Goal: Contribute content: Add original content to the website for others to see

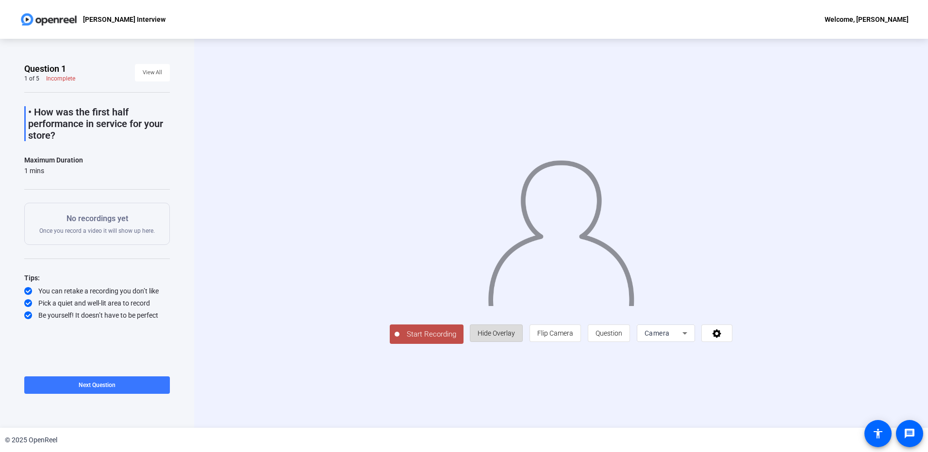
click at [492, 337] on span "Hide Overlay" at bounding box center [496, 334] width 37 height 8
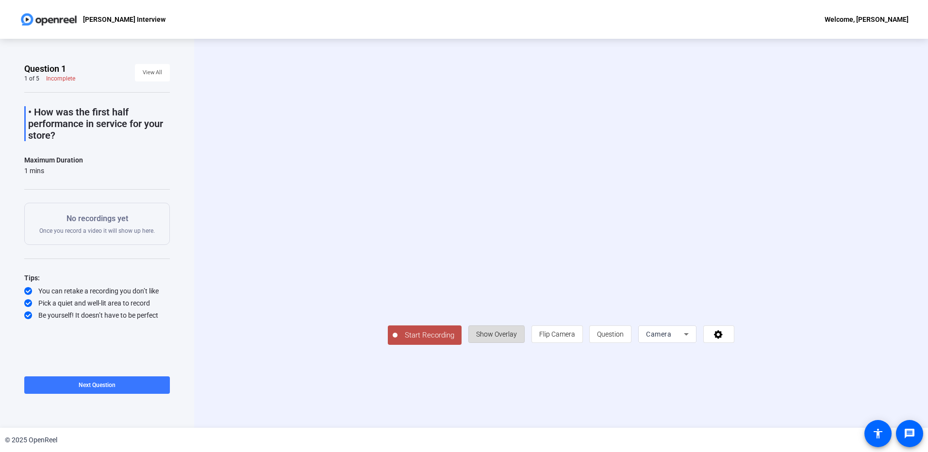
click at [492, 336] on span "Show Overlay" at bounding box center [496, 335] width 41 height 8
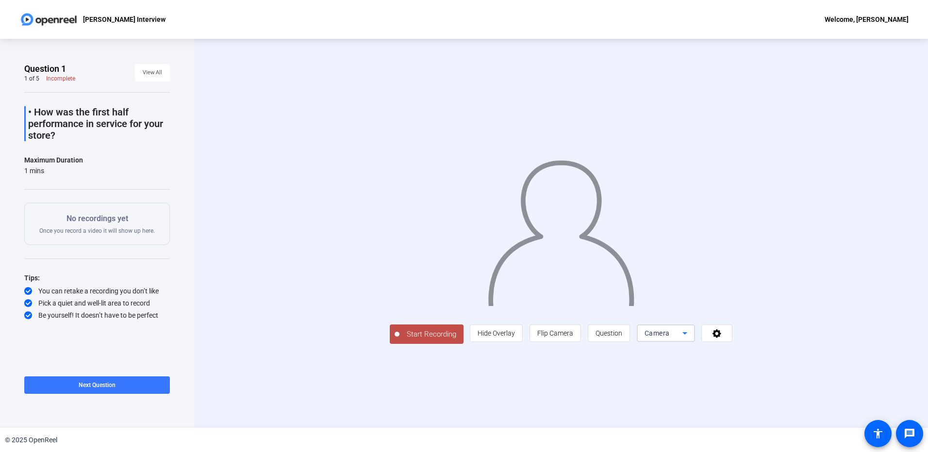
click at [686, 333] on icon at bounding box center [684, 333] width 5 height 2
click at [686, 333] on div at bounding box center [464, 226] width 928 height 452
click at [324, 173] on div "Start Recording person Hide Overlay flip Flip Camera question_mark Question Cam…" at bounding box center [561, 233] width 624 height 221
click at [669, 337] on span "Camera" at bounding box center [657, 334] width 25 height 8
click at [662, 353] on span "Camera" at bounding box center [651, 352] width 22 height 12
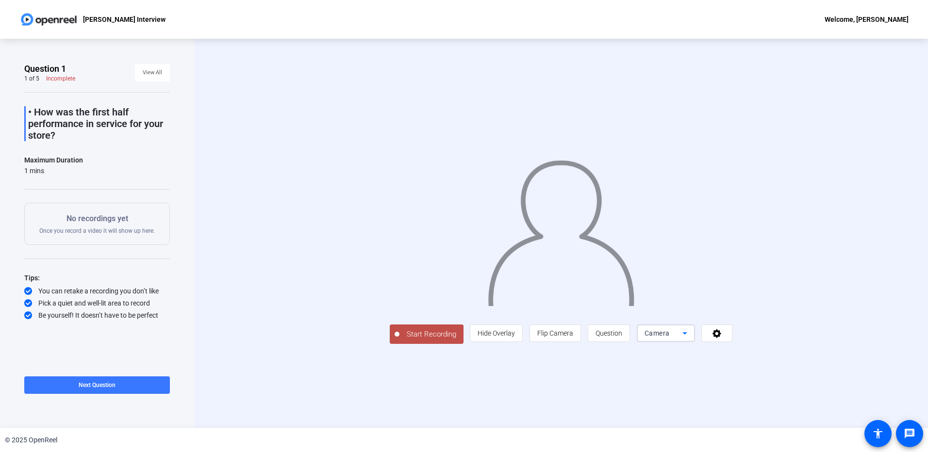
click at [302, 201] on div "Start Recording person Hide Overlay flip Flip Camera question_mark Question Cam…" at bounding box center [561, 233] width 624 height 221
click at [338, 230] on div "Start Recording person Hide Overlay flip Flip Camera question_mark Question Cam…" at bounding box center [561, 233] width 624 height 221
click at [678, 337] on div "Camera" at bounding box center [664, 334] width 38 height 12
click at [678, 334] on div at bounding box center [464, 226] width 928 height 452
click at [560, 335] on span "Flip Camera" at bounding box center [555, 334] width 36 height 8
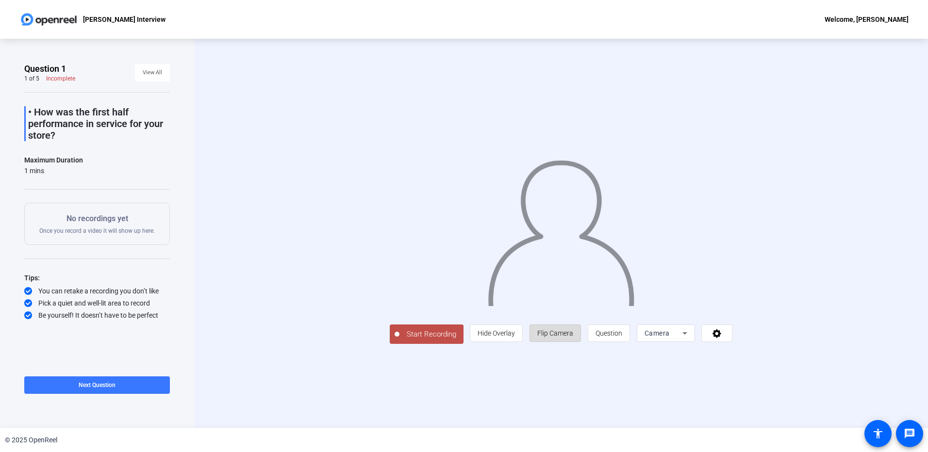
click at [560, 332] on span "Flip Camera" at bounding box center [555, 334] width 36 height 8
click at [262, 353] on div "Start Recording person Hide Overlay flip Flip Camera question_mark Question Cam…" at bounding box center [561, 233] width 734 height 389
click at [138, 245] on div "No recordings yet Once you record a video it will show up here." at bounding box center [97, 224] width 146 height 42
click at [415, 333] on span "Start Recording" at bounding box center [431, 334] width 64 height 11
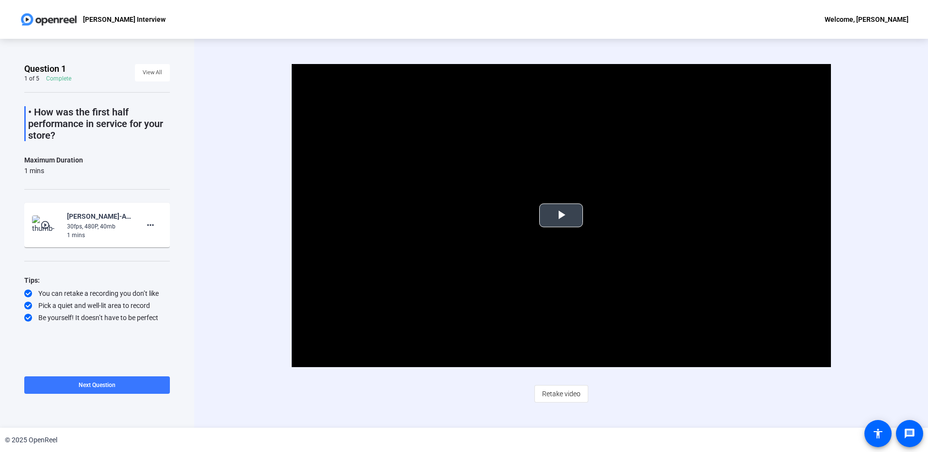
click at [561, 216] on span "Video Player" at bounding box center [561, 216] width 0 height 0
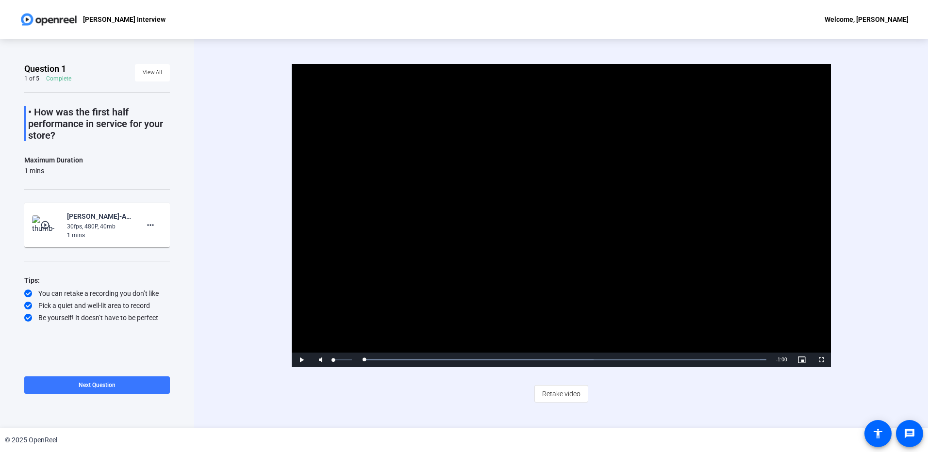
drag, startPoint x: 406, startPoint y: 362, endPoint x: 326, endPoint y: 360, distance: 79.6
click at [326, 360] on div "Play Mute 5% Current Time 0:00 / Duration 1:00 Loaded : 100.00% 0:00 0:00 Strea…" at bounding box center [561, 360] width 539 height 15
drag, startPoint x: 384, startPoint y: 359, endPoint x: 295, endPoint y: 360, distance: 89.3
click at [295, 360] on div "Play Unmute 0% Current Time 0:00 / Duration 1:00 Loaded : 100.00% 0:00 0:00 Str…" at bounding box center [561, 360] width 539 height 15
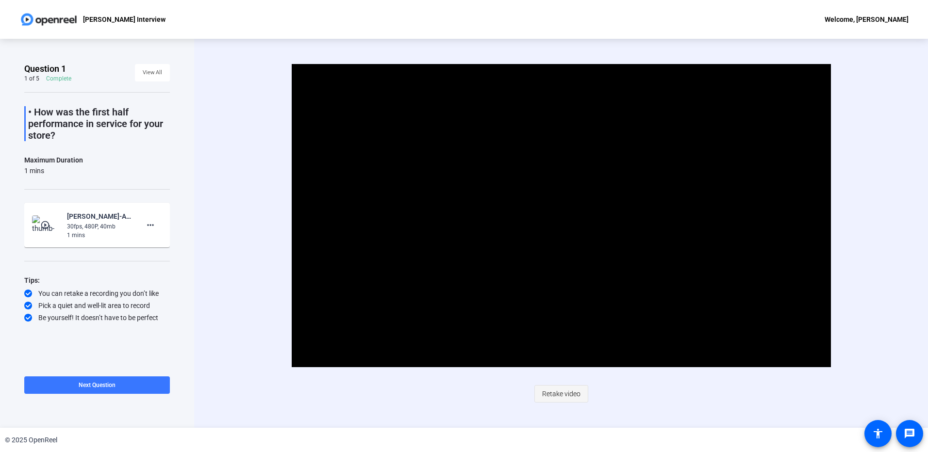
click at [564, 395] on span "Retake video" at bounding box center [561, 394] width 38 height 18
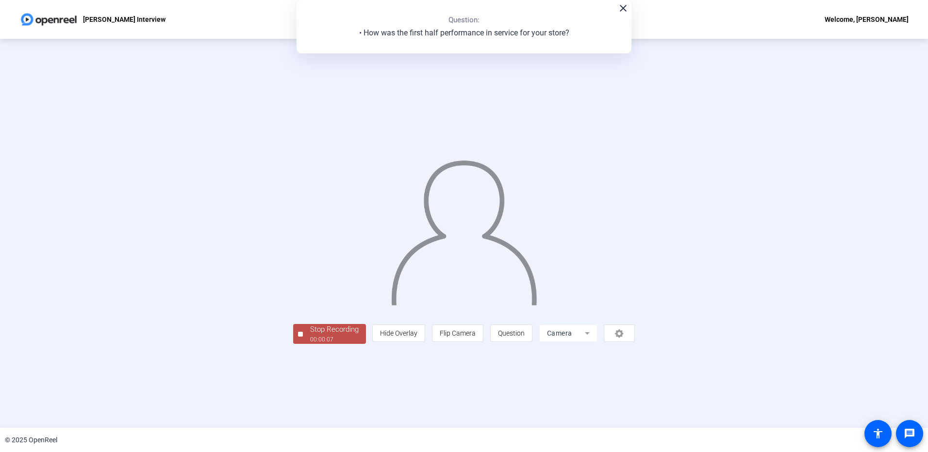
click at [333, 338] on div "00:00:07" at bounding box center [334, 339] width 49 height 9
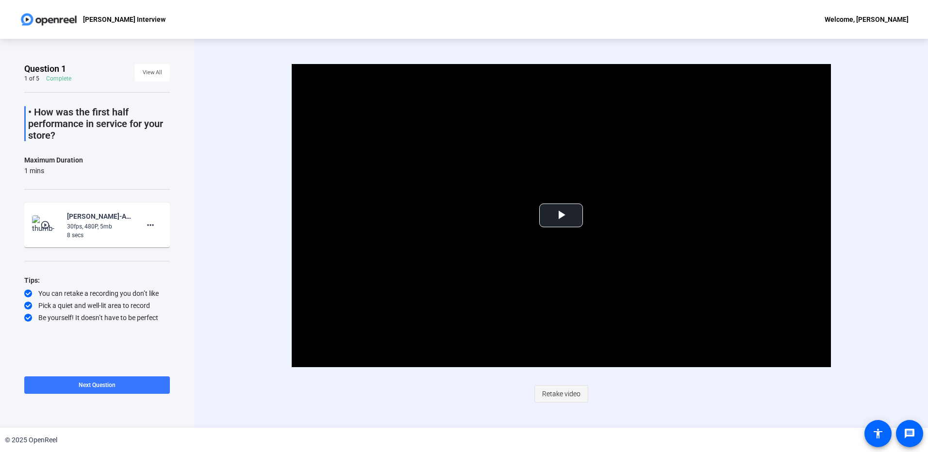
click at [550, 395] on span "Retake video" at bounding box center [561, 394] width 38 height 18
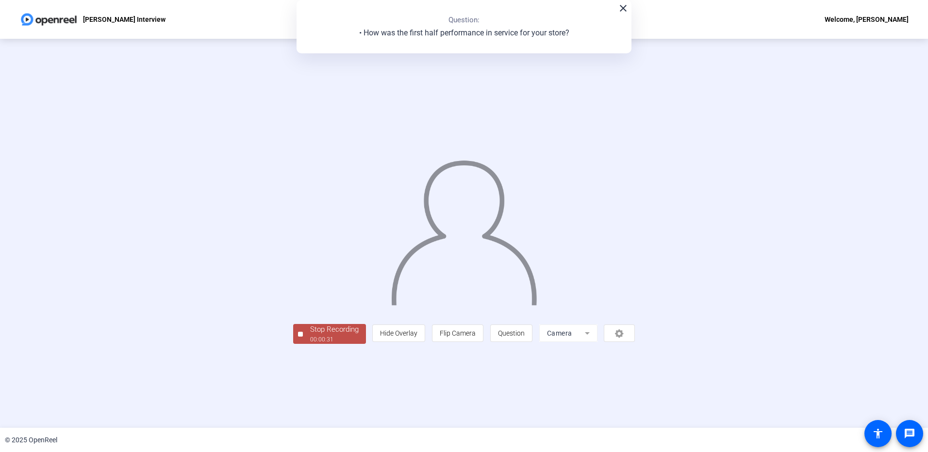
click at [313, 330] on div "Stop Recording" at bounding box center [334, 329] width 49 height 11
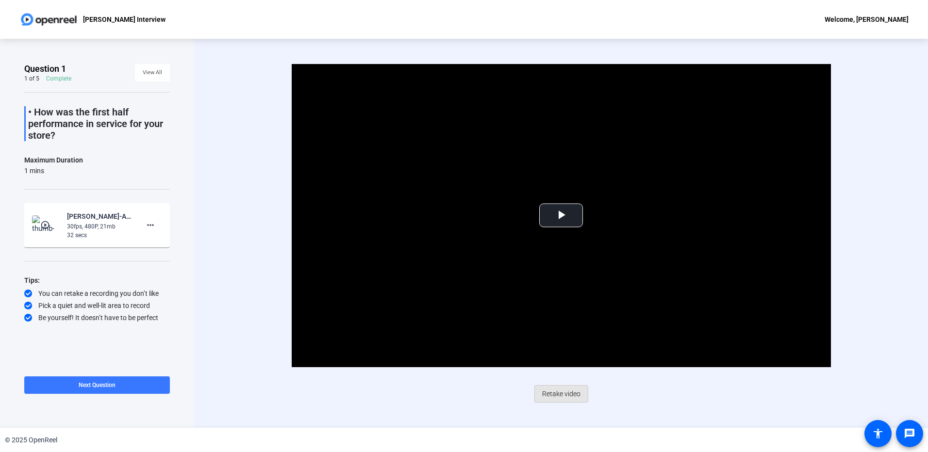
click at [565, 393] on span "Retake video" at bounding box center [561, 394] width 38 height 18
click at [561, 216] on span "Video Player" at bounding box center [561, 216] width 0 height 0
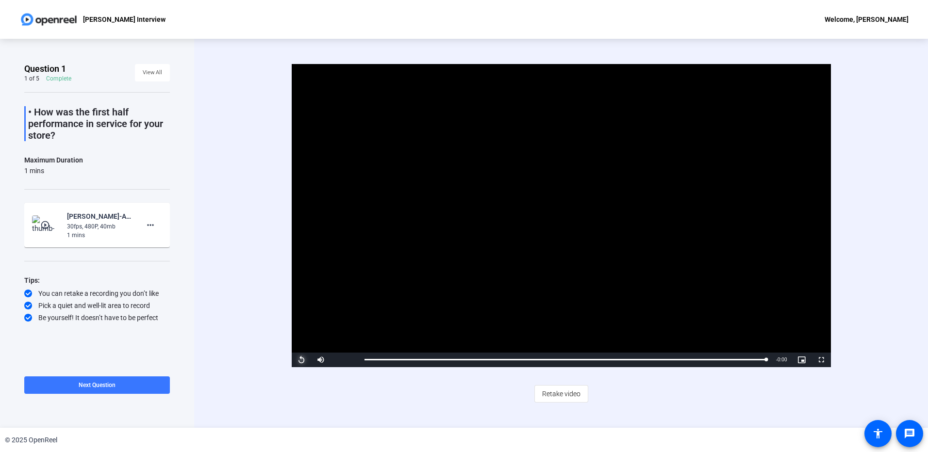
click at [299, 360] on span "Video Player" at bounding box center [301, 360] width 19 height 0
click at [79, 384] on span "Next Question" at bounding box center [97, 385] width 37 height 7
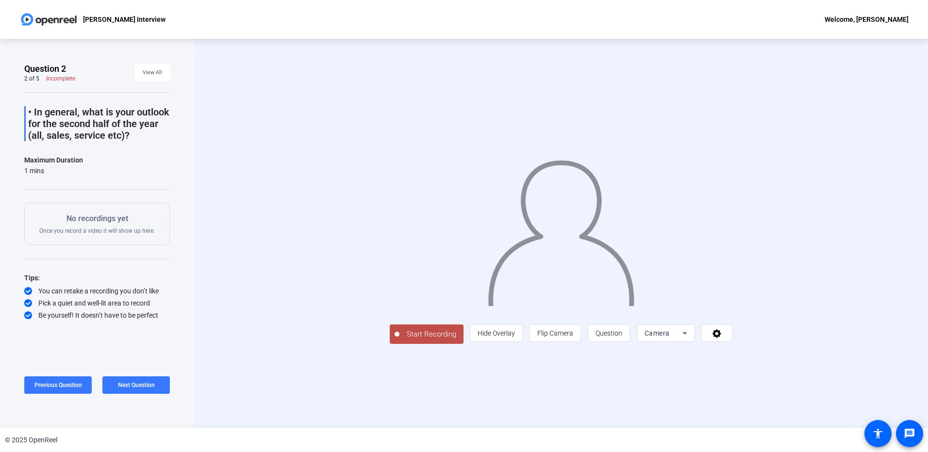
click at [426, 334] on span "Start Recording" at bounding box center [431, 334] width 64 height 11
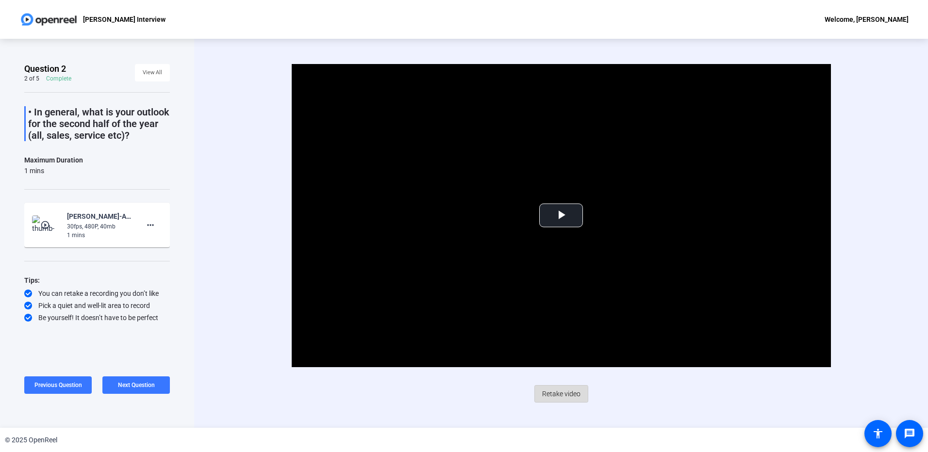
click at [555, 395] on span "Retake video" at bounding box center [561, 394] width 38 height 18
click at [561, 216] on span "Video Player" at bounding box center [561, 216] width 0 height 0
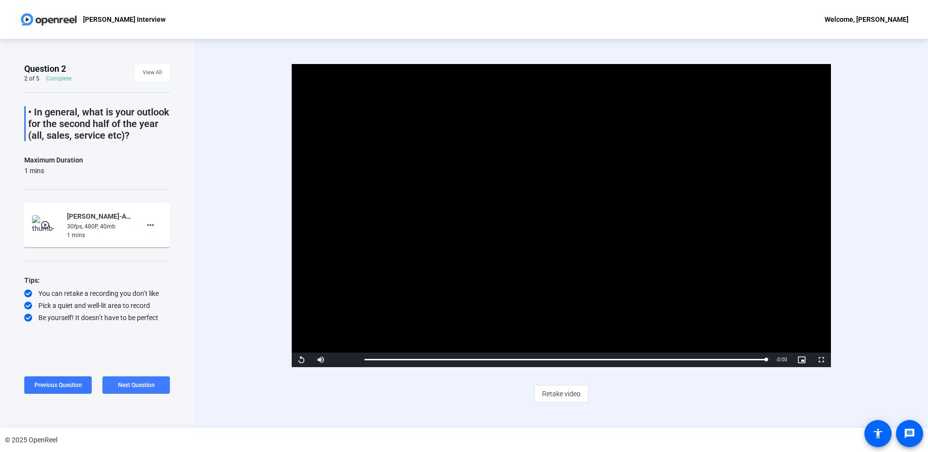
click at [134, 385] on span "Next Question" at bounding box center [136, 385] width 37 height 7
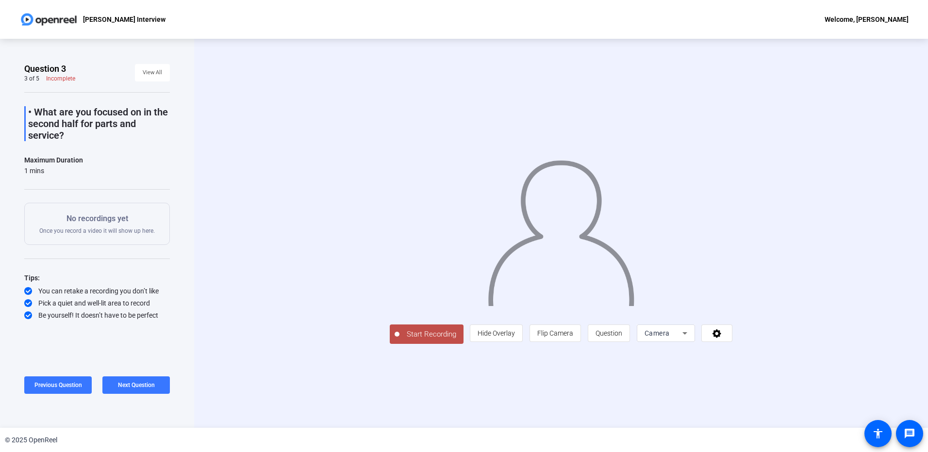
click at [415, 332] on span "Start Recording" at bounding box center [431, 334] width 64 height 11
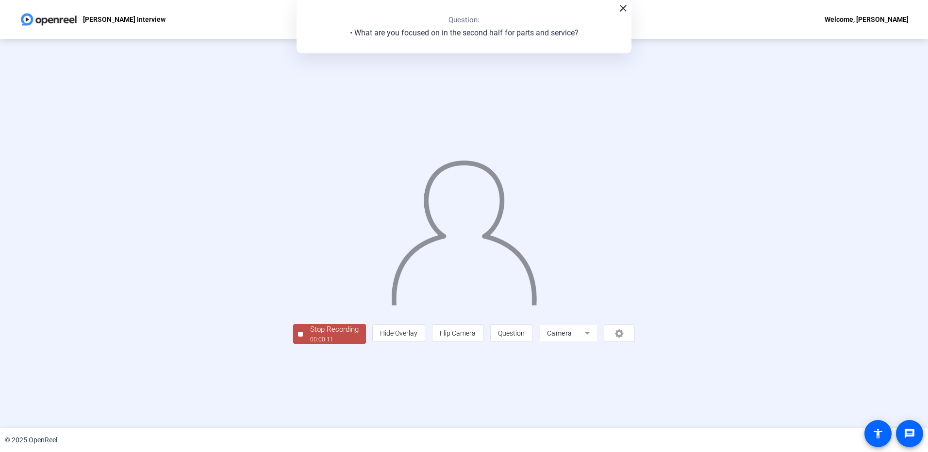
click at [330, 333] on div "Stop Recording" at bounding box center [334, 329] width 49 height 11
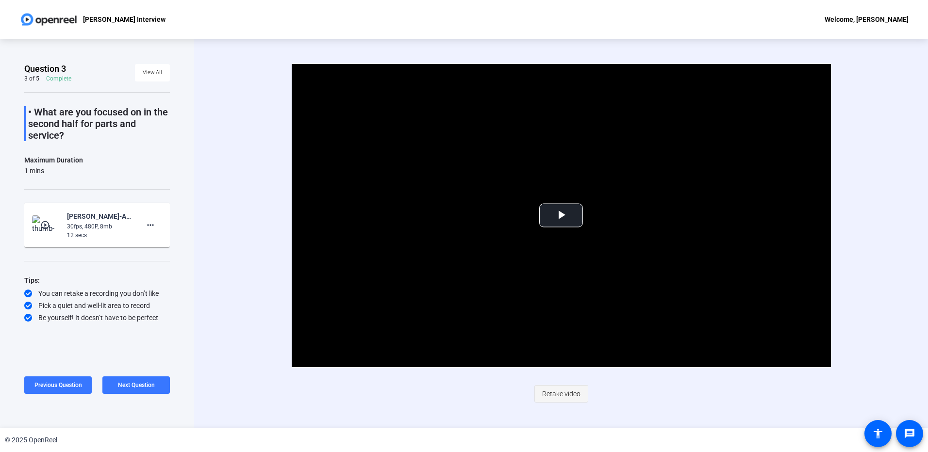
click at [562, 399] on span "Retake video" at bounding box center [561, 394] width 38 height 18
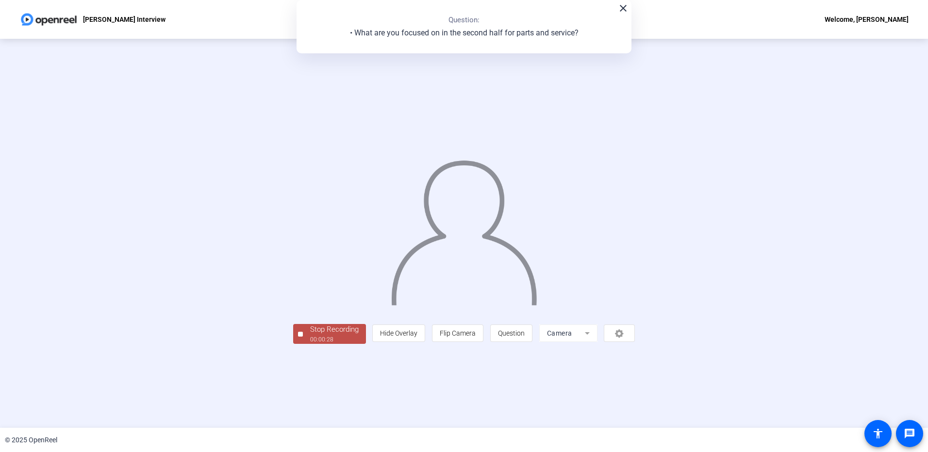
click at [315, 335] on div "00:00:28" at bounding box center [334, 339] width 49 height 9
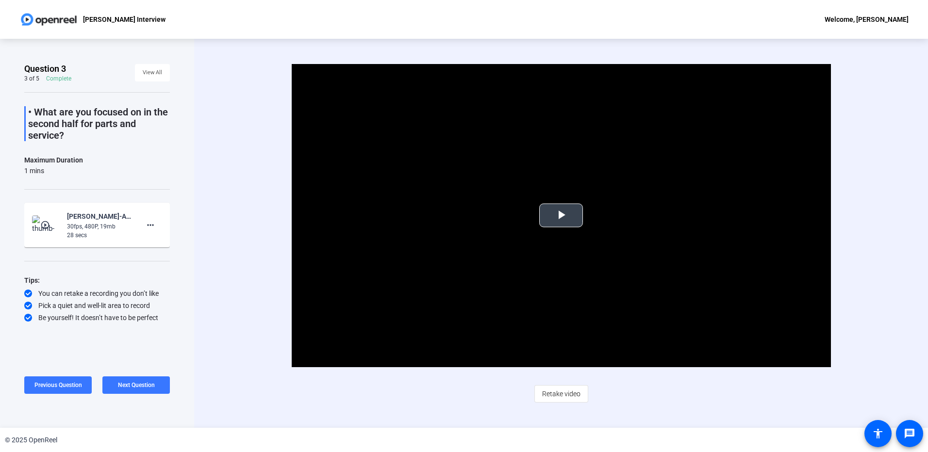
click at [561, 216] on span "Video Player" at bounding box center [561, 216] width 0 height 0
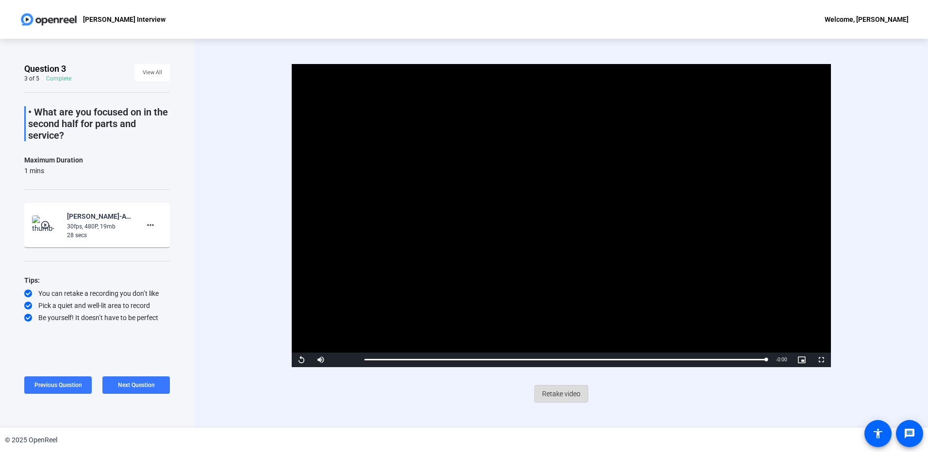
click at [560, 394] on span "Retake video" at bounding box center [561, 394] width 38 height 18
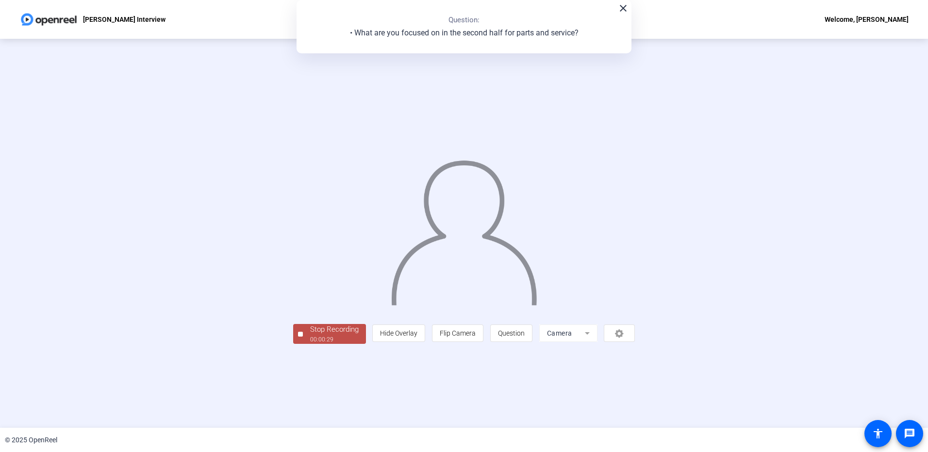
click at [317, 334] on div "Stop Recording" at bounding box center [334, 329] width 49 height 11
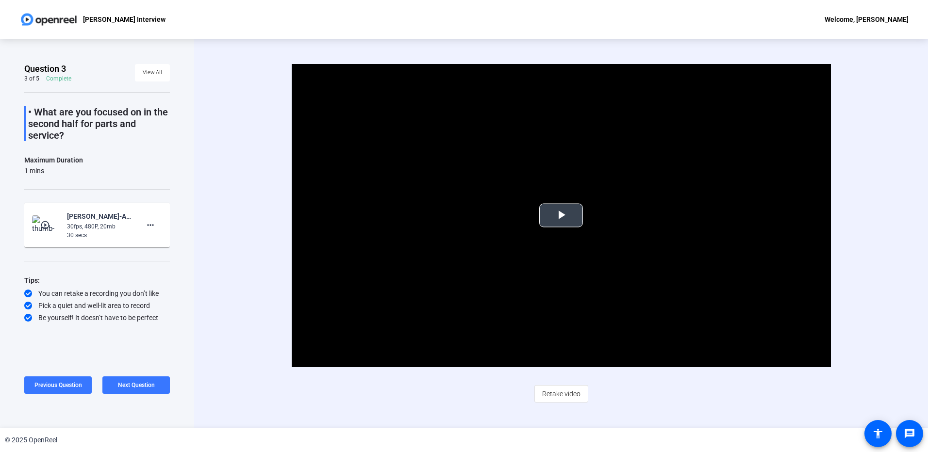
click at [561, 216] on span "Video Player" at bounding box center [561, 216] width 0 height 0
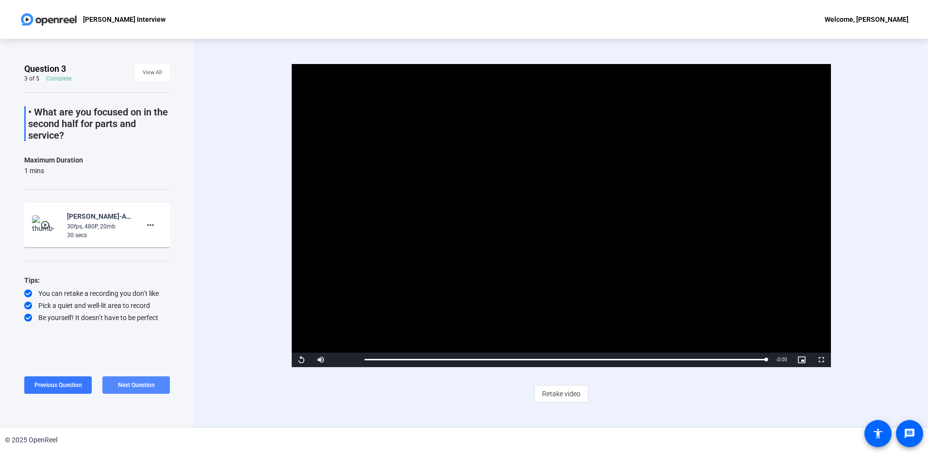
click at [135, 384] on span "Next Question" at bounding box center [136, 385] width 37 height 7
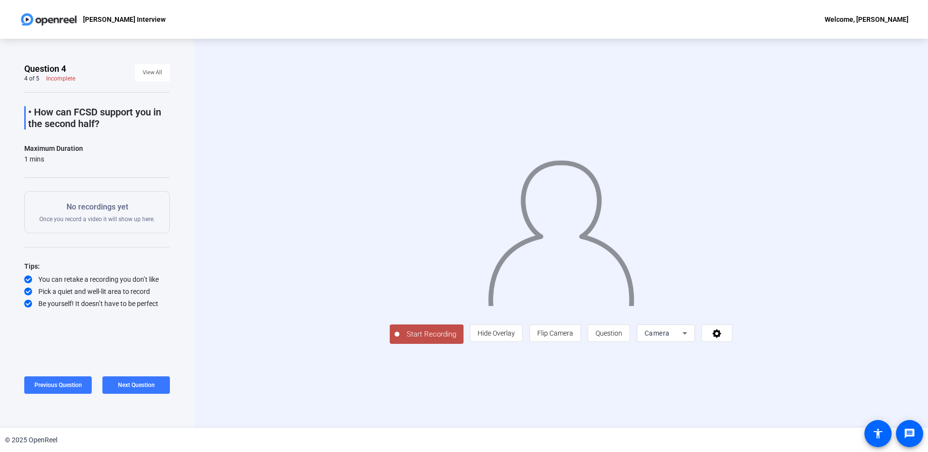
click at [421, 336] on span "Start Recording" at bounding box center [431, 334] width 64 height 11
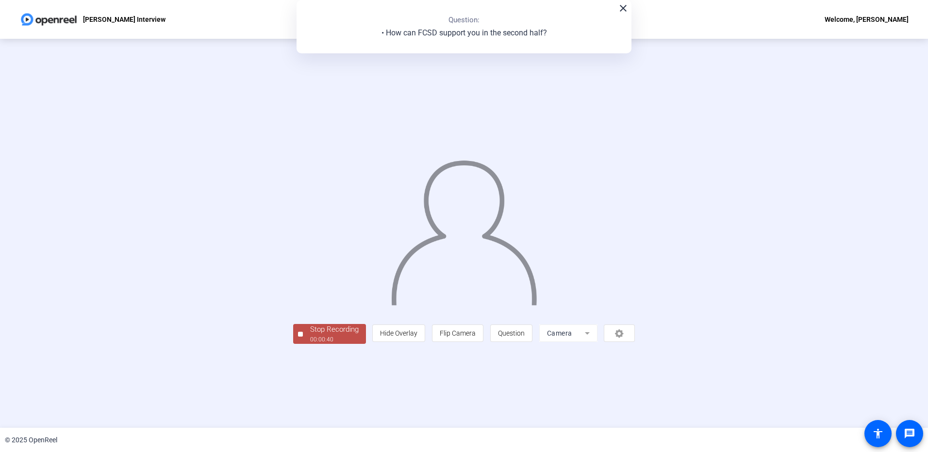
click at [338, 333] on div "Stop Recording" at bounding box center [334, 329] width 49 height 11
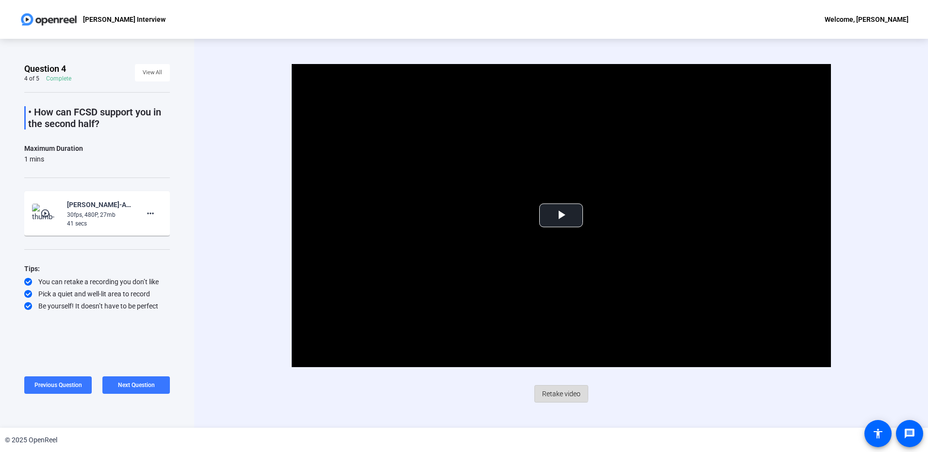
click at [552, 393] on span "Retake video" at bounding box center [561, 394] width 38 height 18
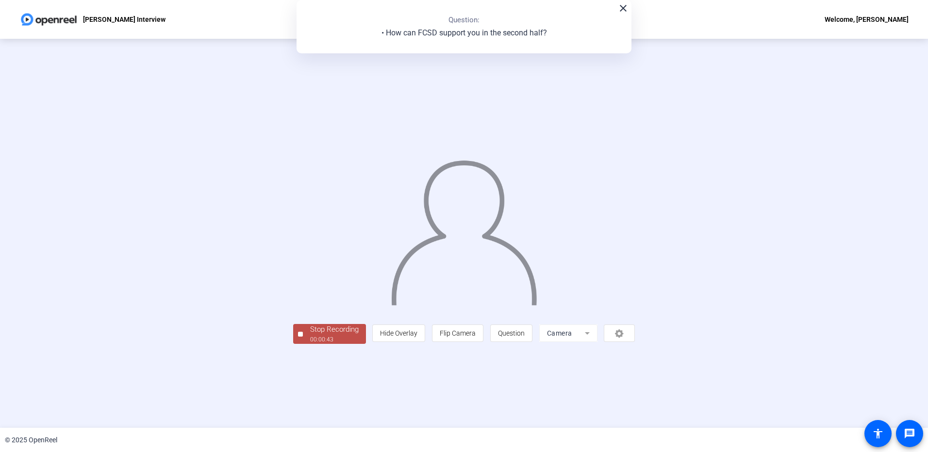
click at [335, 336] on div "00:00:43" at bounding box center [334, 339] width 49 height 9
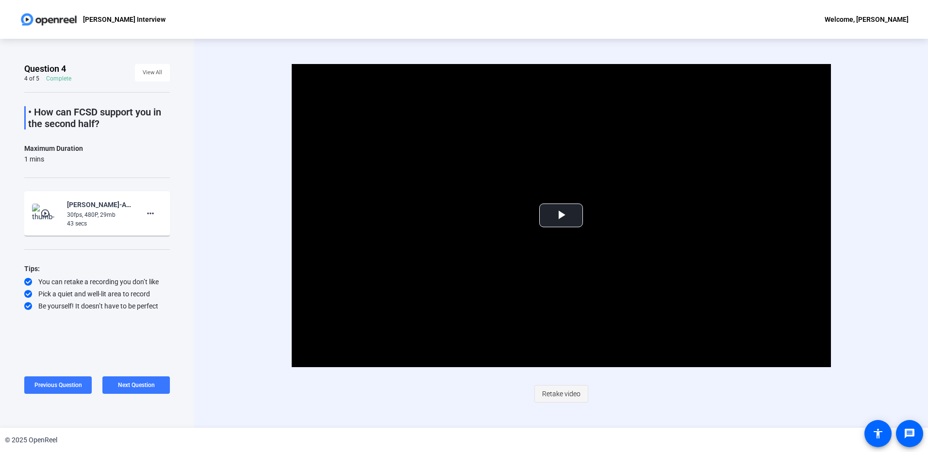
click at [559, 393] on span "Retake video" at bounding box center [561, 394] width 38 height 18
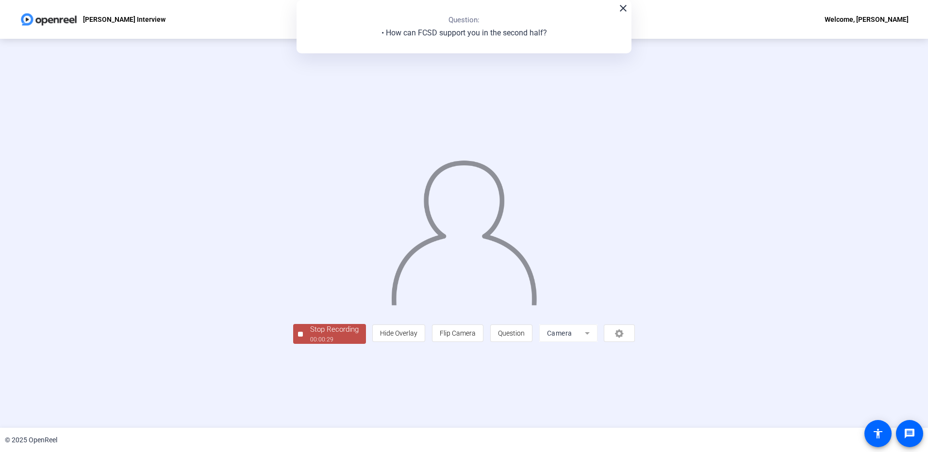
click at [321, 338] on div "00:00:29" at bounding box center [334, 339] width 49 height 9
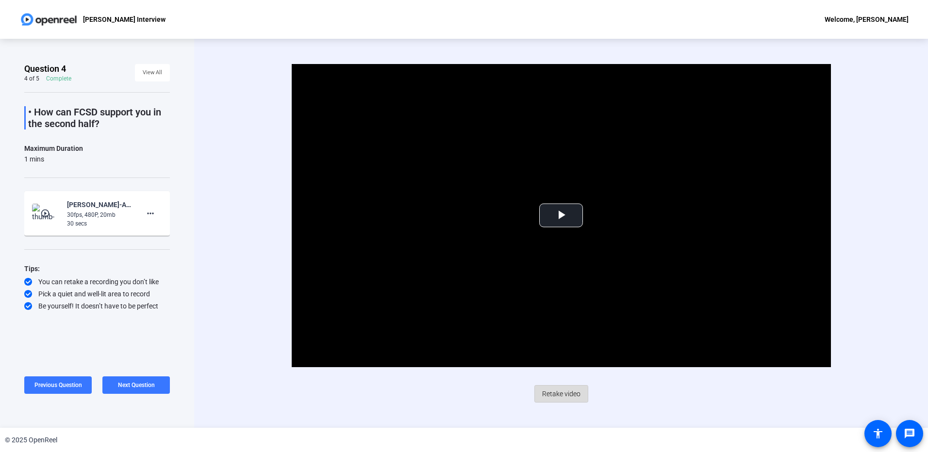
click at [559, 395] on span "Retake video" at bounding box center [561, 394] width 38 height 18
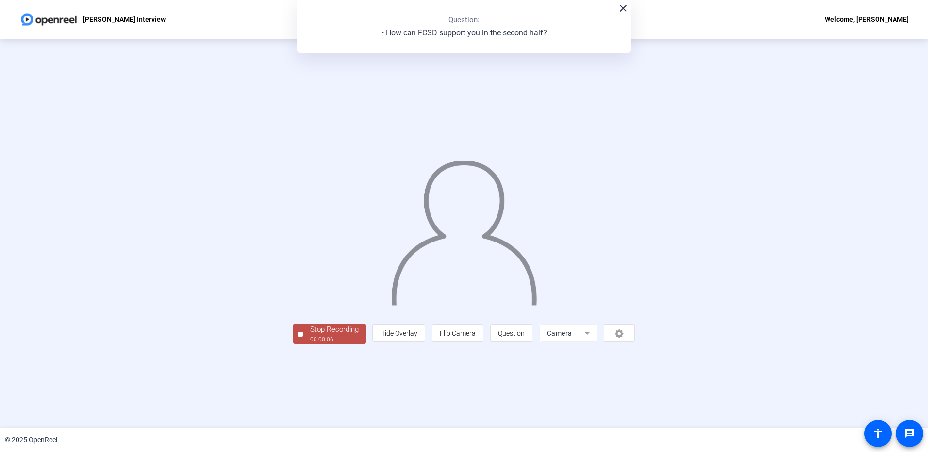
click at [341, 332] on div "Stop Recording" at bounding box center [334, 329] width 49 height 11
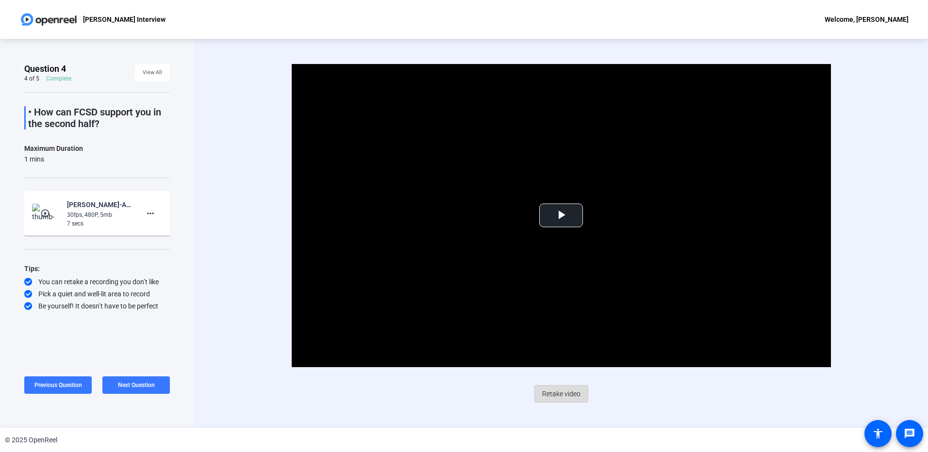
click at [551, 396] on span "Retake video" at bounding box center [561, 394] width 38 height 18
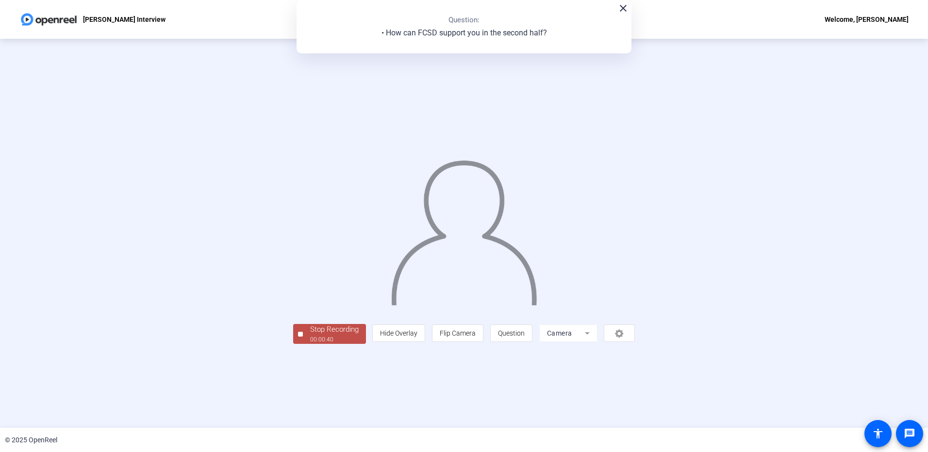
click at [318, 335] on div "00:00:40" at bounding box center [334, 339] width 49 height 9
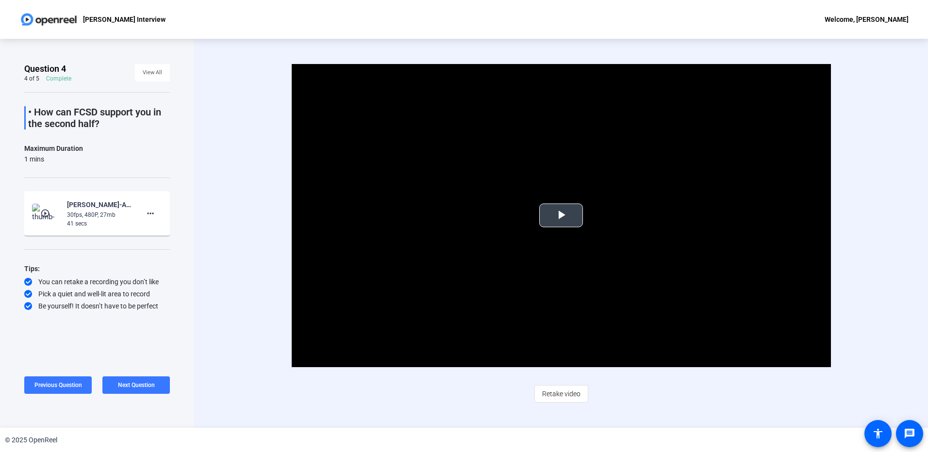
click at [561, 216] on span "Video Player" at bounding box center [561, 216] width 0 height 0
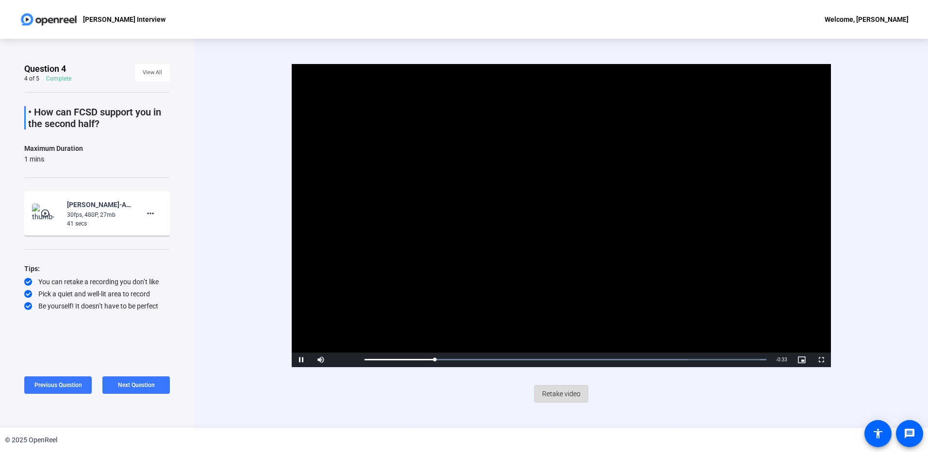
click at [551, 394] on span "Retake video" at bounding box center [561, 394] width 38 height 18
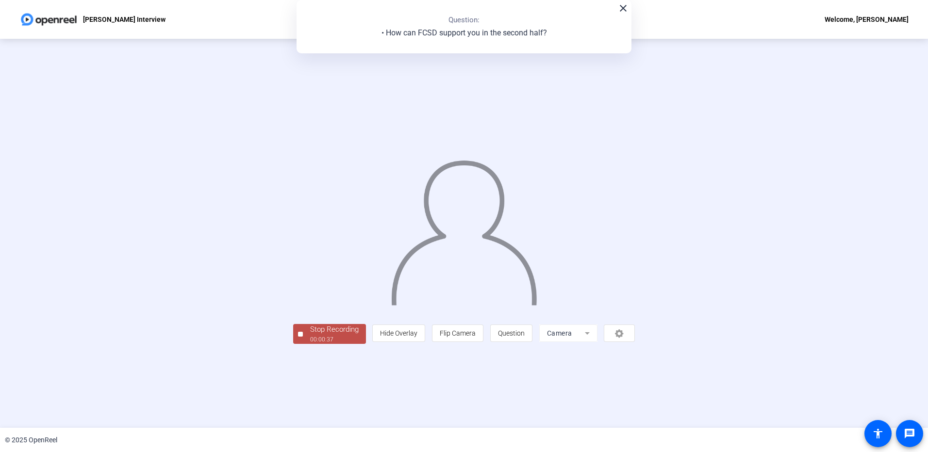
click at [327, 332] on div "Stop Recording" at bounding box center [334, 329] width 49 height 11
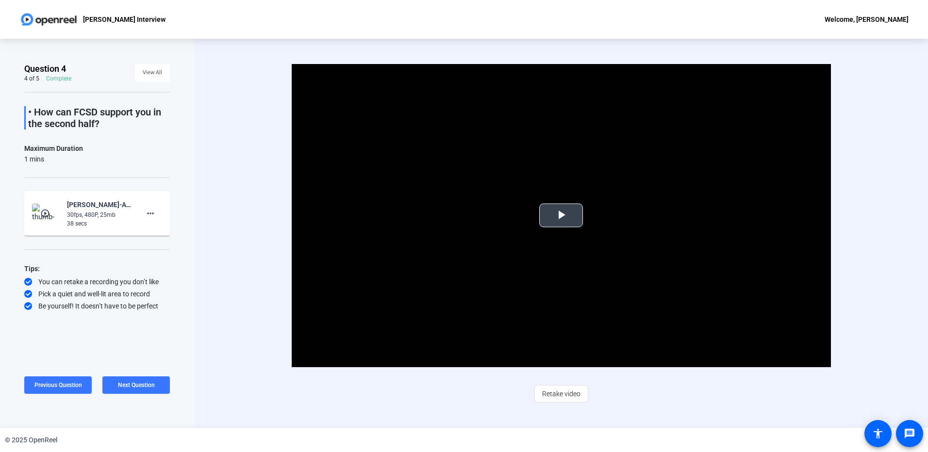
click at [561, 216] on span "Video Player" at bounding box center [561, 216] width 0 height 0
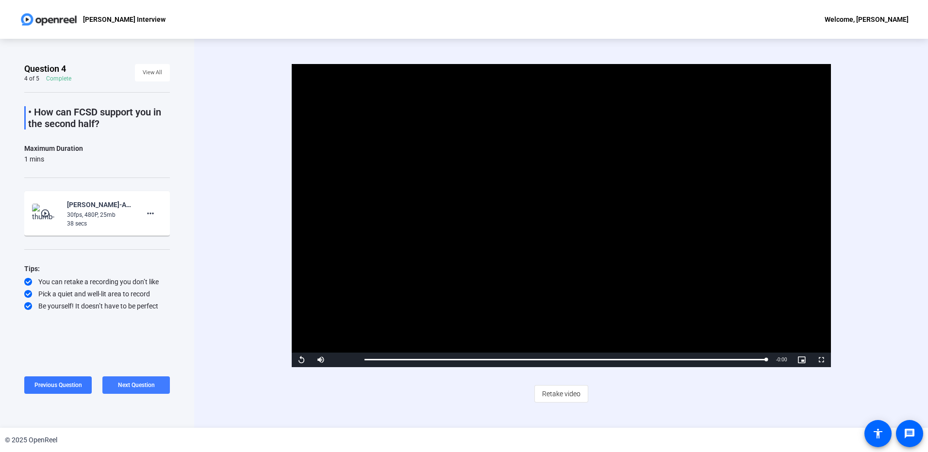
click at [139, 385] on span "Next Question" at bounding box center [136, 385] width 37 height 7
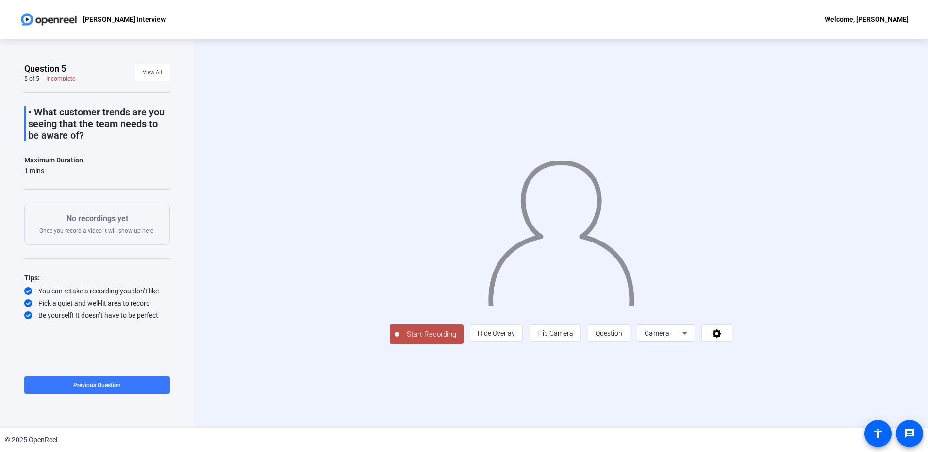
click at [423, 333] on span "Start Recording" at bounding box center [431, 334] width 64 height 11
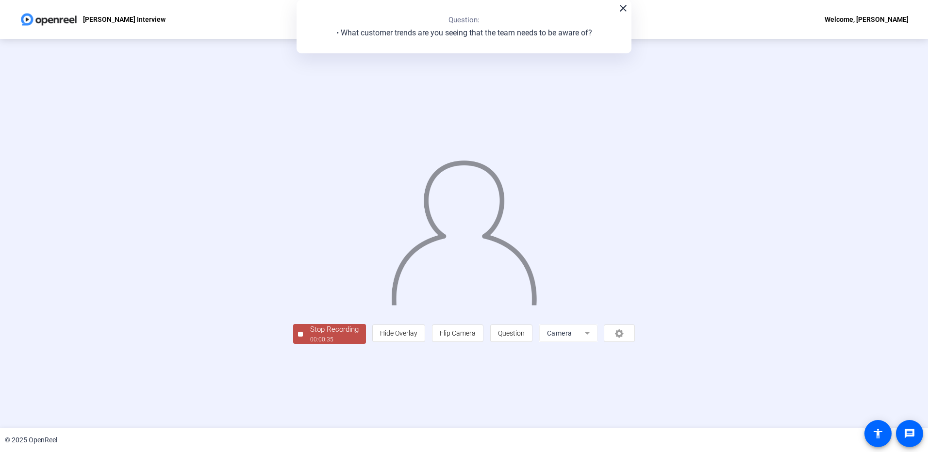
click at [333, 335] on div "00:00:35" at bounding box center [334, 339] width 49 height 9
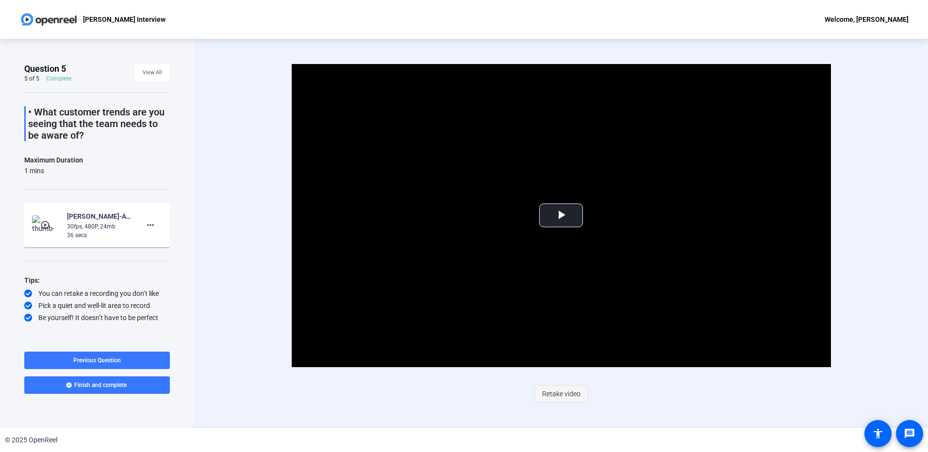
click at [553, 393] on span "Retake video" at bounding box center [561, 394] width 38 height 18
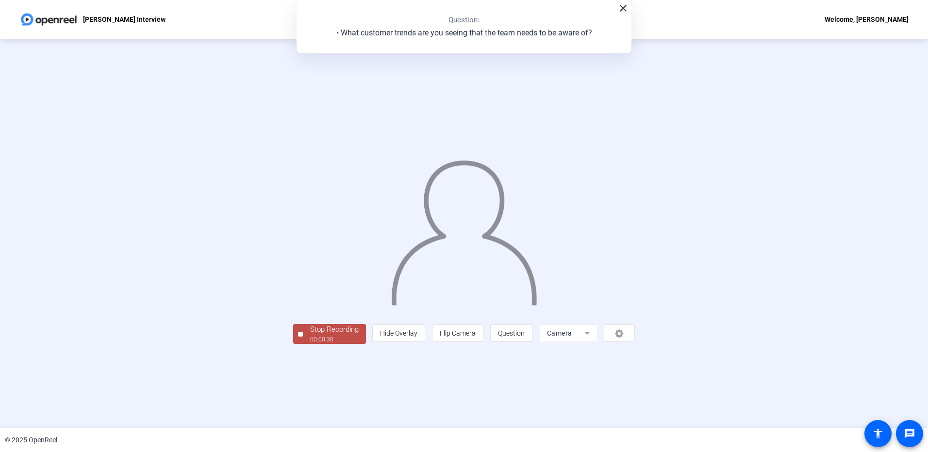
click at [313, 332] on div "Stop Recording" at bounding box center [334, 329] width 49 height 11
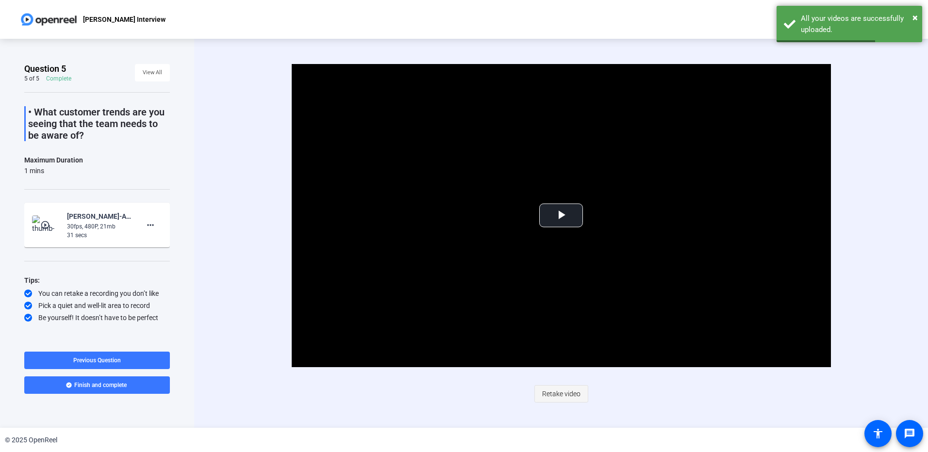
click at [557, 395] on span "Retake video" at bounding box center [561, 394] width 38 height 18
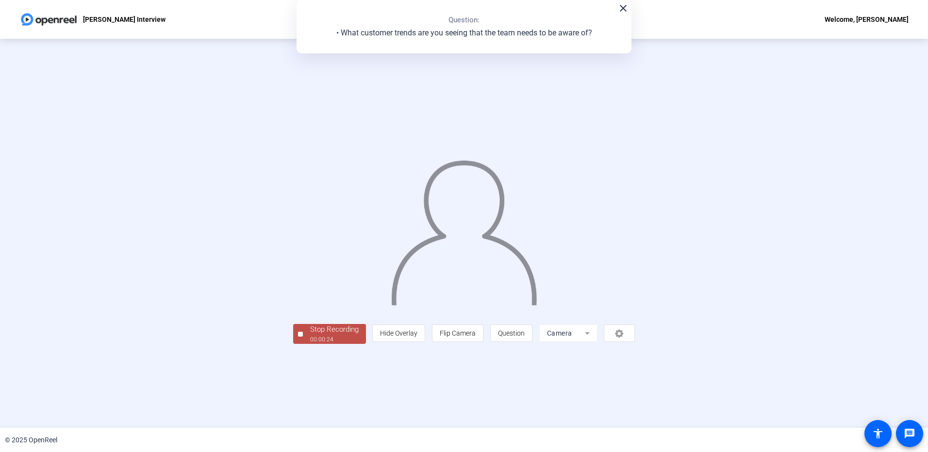
click at [338, 335] on div "00:00:24" at bounding box center [334, 339] width 49 height 9
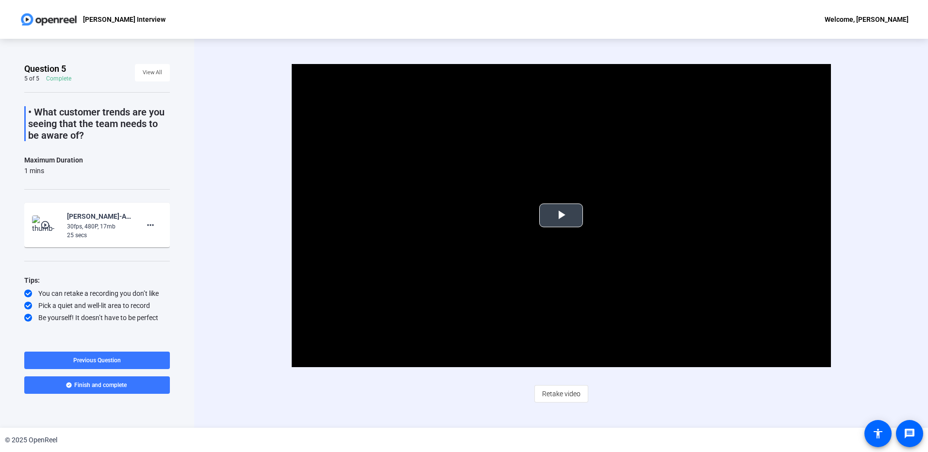
click at [561, 216] on span "Video Player" at bounding box center [561, 216] width 0 height 0
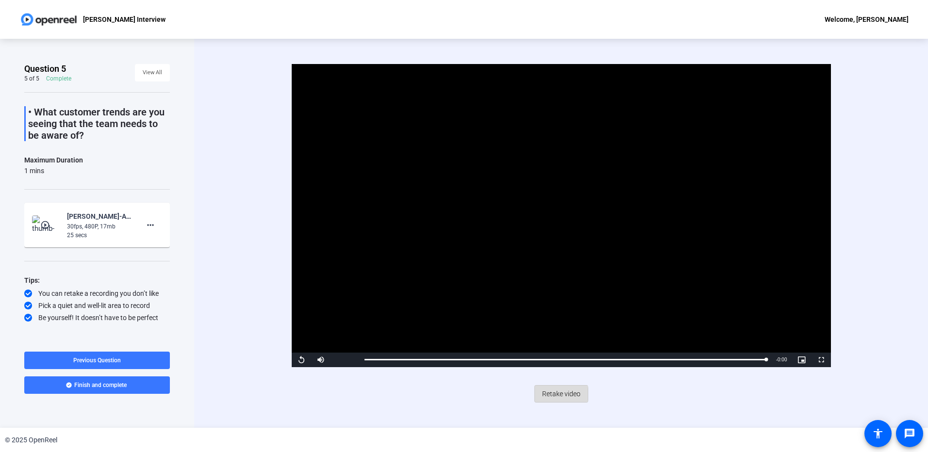
click at [555, 395] on span "Retake video" at bounding box center [561, 394] width 38 height 18
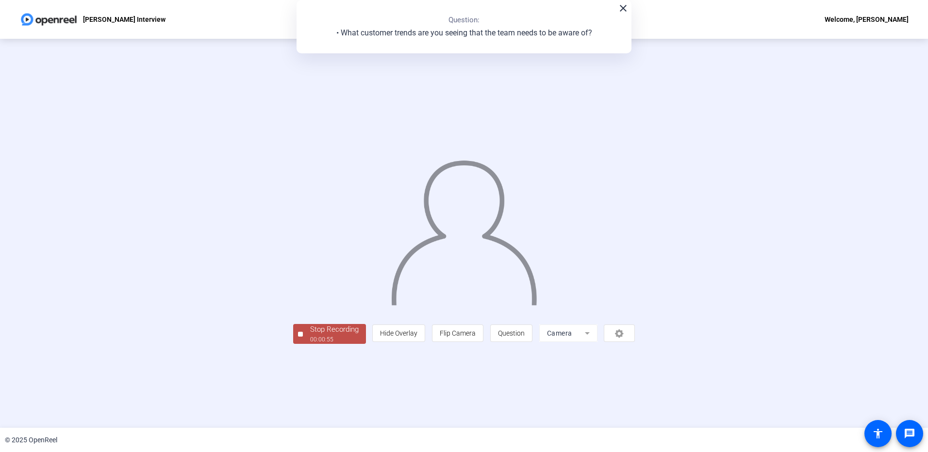
click at [321, 334] on div "Stop Recording" at bounding box center [334, 329] width 49 height 11
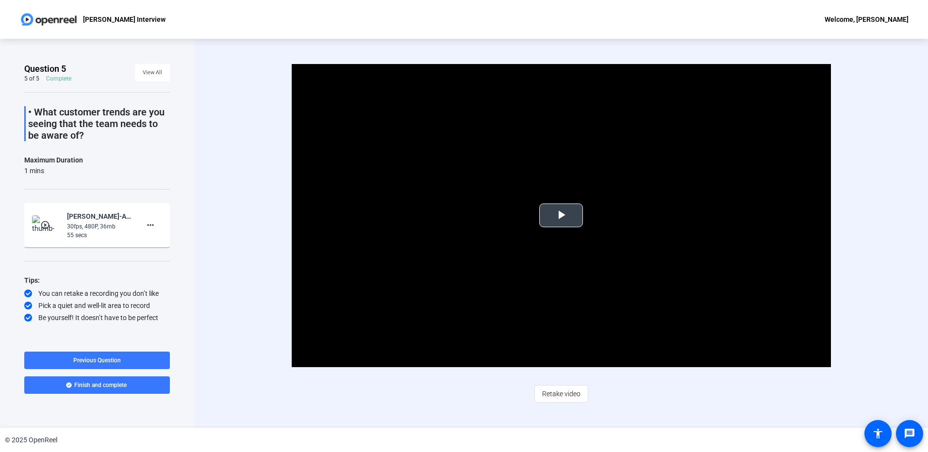
click at [561, 216] on span "Video Player" at bounding box center [561, 216] width 0 height 0
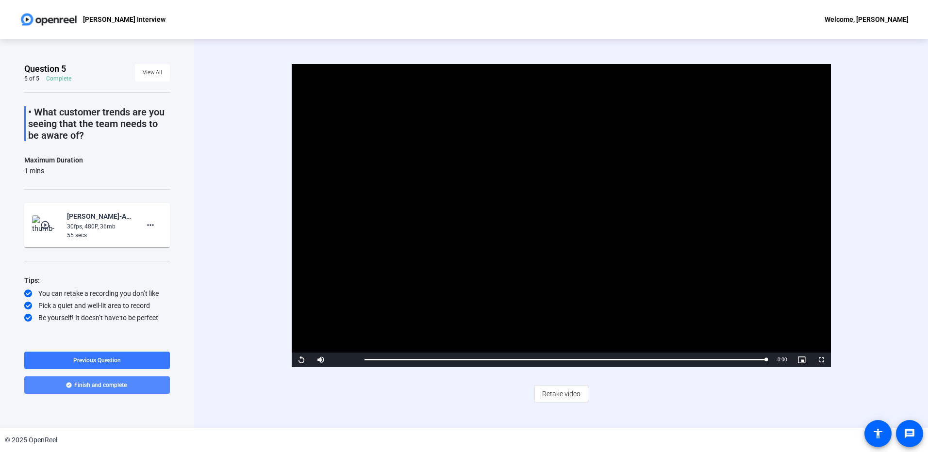
click at [98, 387] on span "Finish and complete" at bounding box center [100, 386] width 52 height 8
